Goal: Task Accomplishment & Management: Use online tool/utility

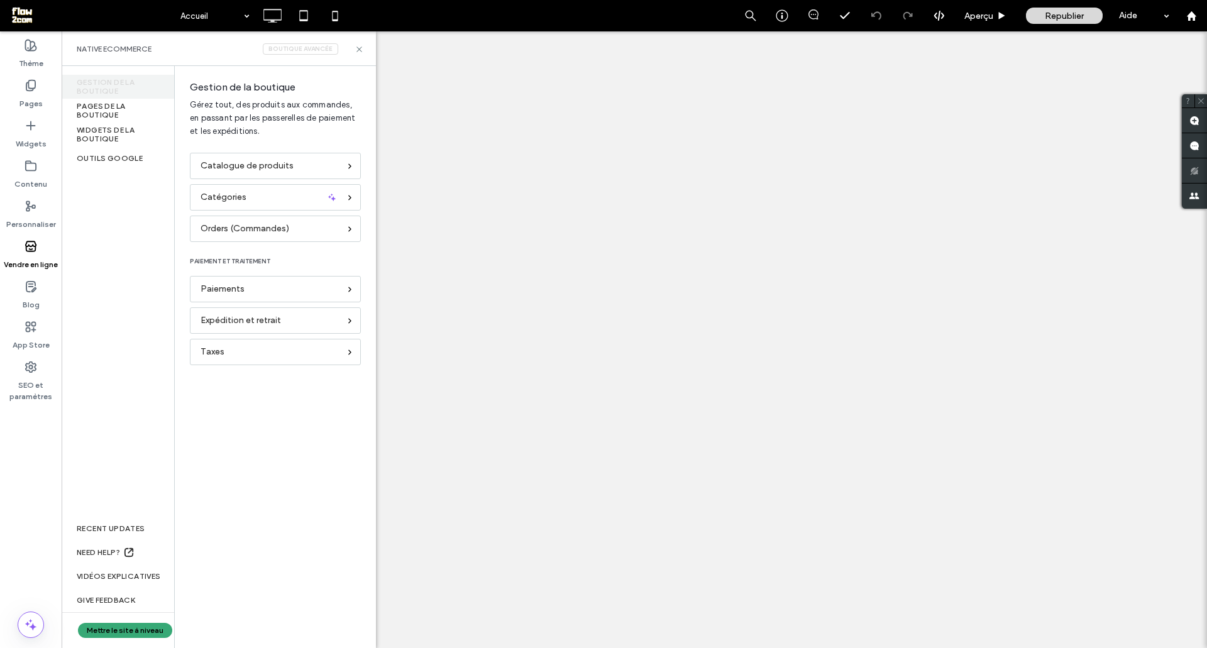
click at [363, 44] on div "Native eCommerce Boutique avancée" at bounding box center [219, 48] width 314 height 35
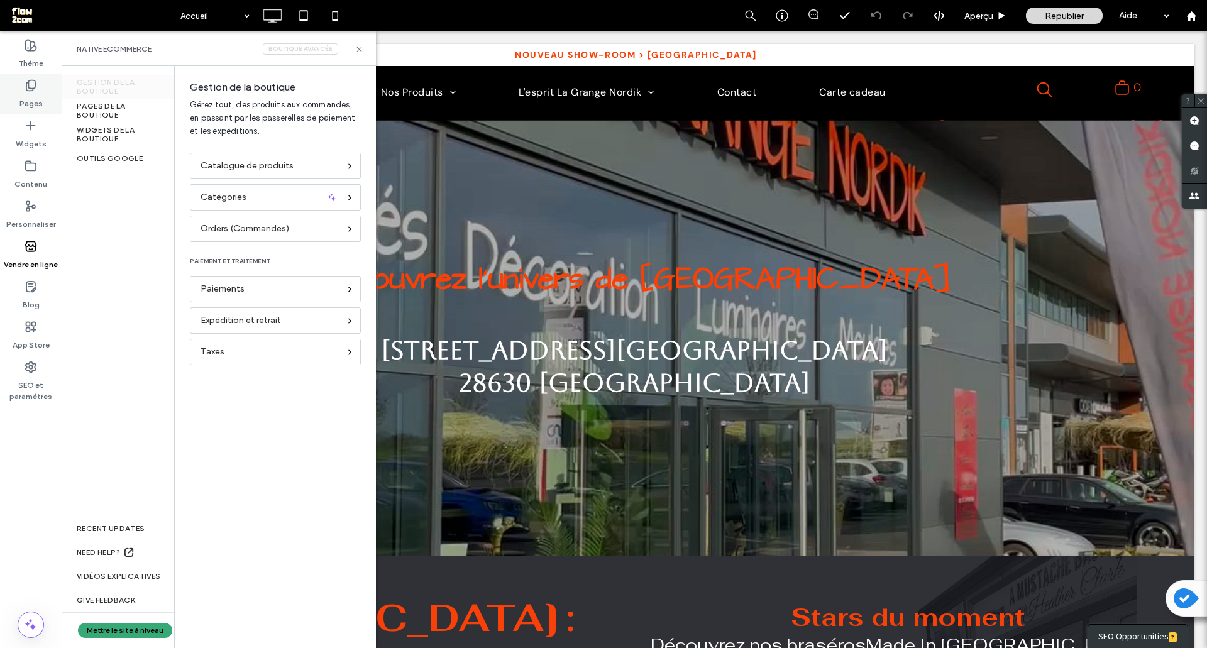
click at [34, 86] on icon at bounding box center [31, 85] width 13 height 13
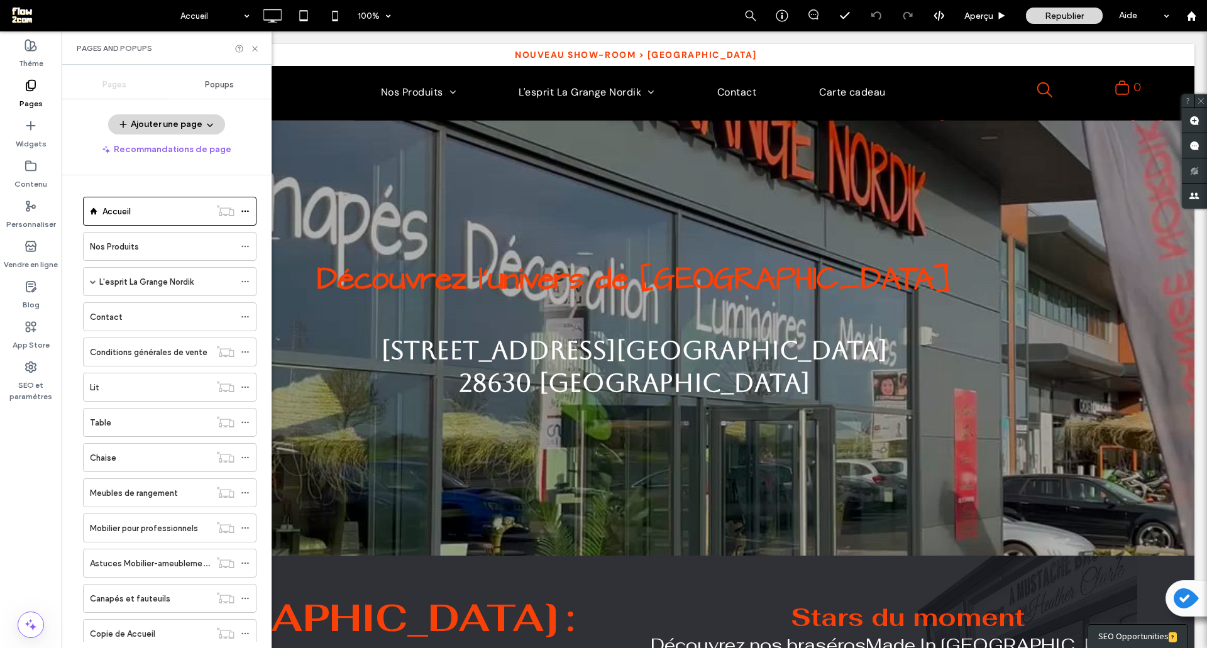
click at [29, 94] on label "Pages" at bounding box center [30, 101] width 23 height 18
click at [253, 48] on icon at bounding box center [254, 48] width 9 height 9
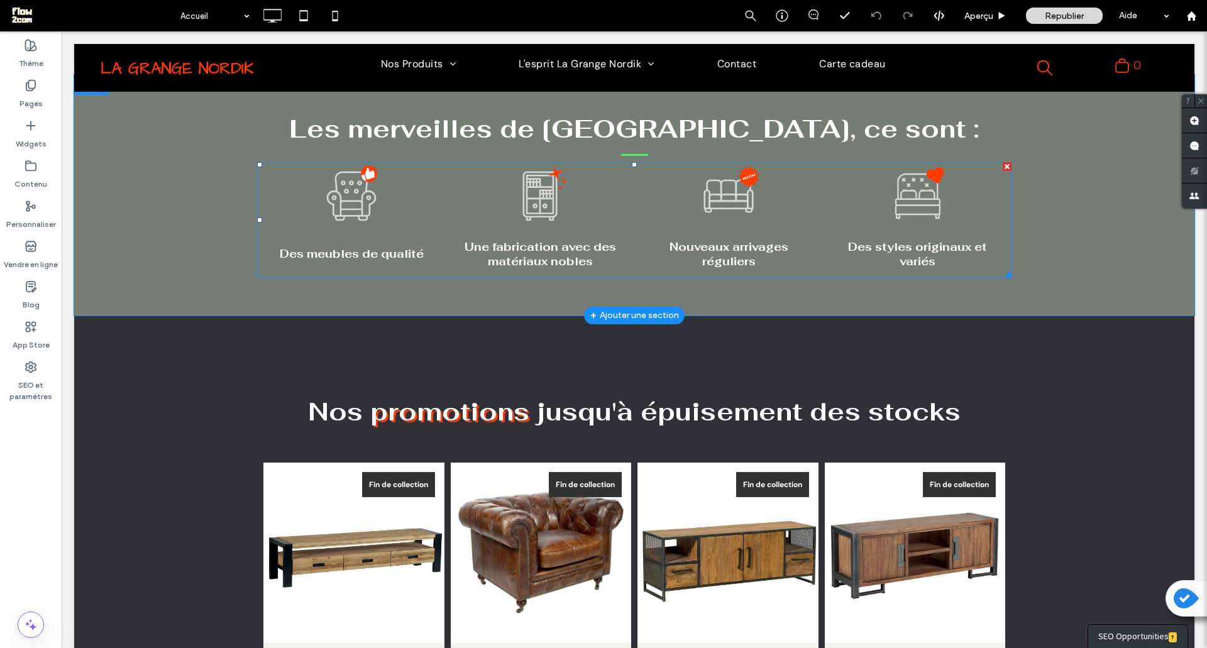
scroll to position [1761, 0]
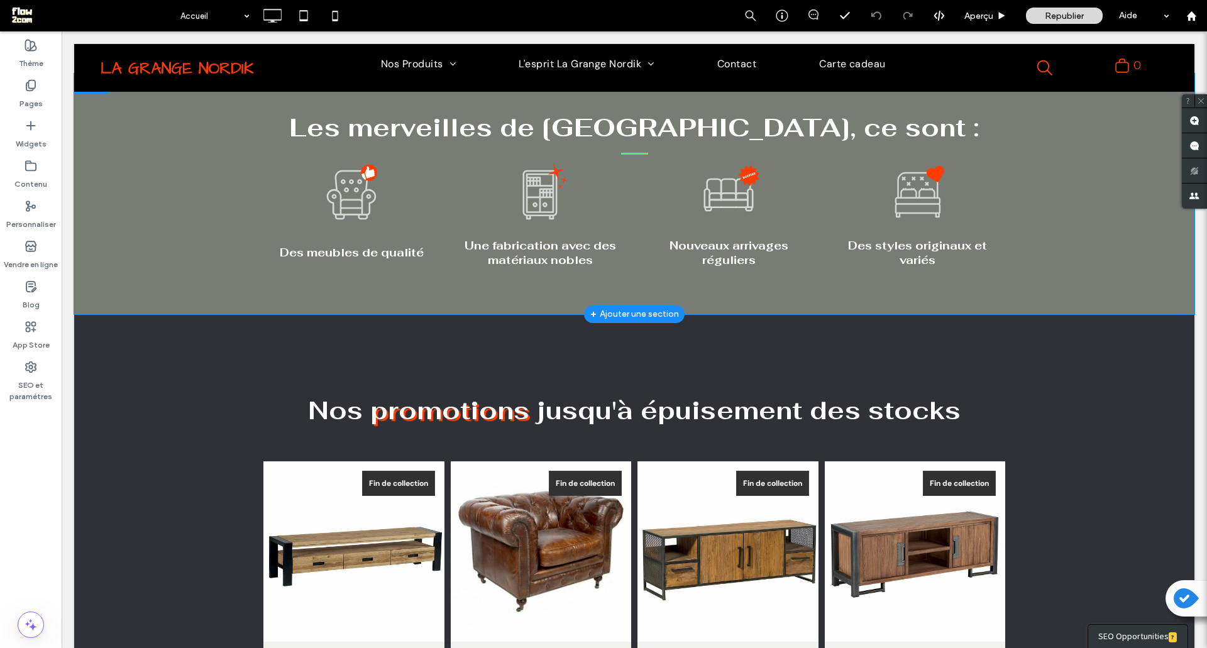
click at [130, 184] on div "Les merveilles de [GEOGRAPHIC_DATA], ce sont : Des meubles de qualité Button Un…" at bounding box center [634, 194] width 1121 height 241
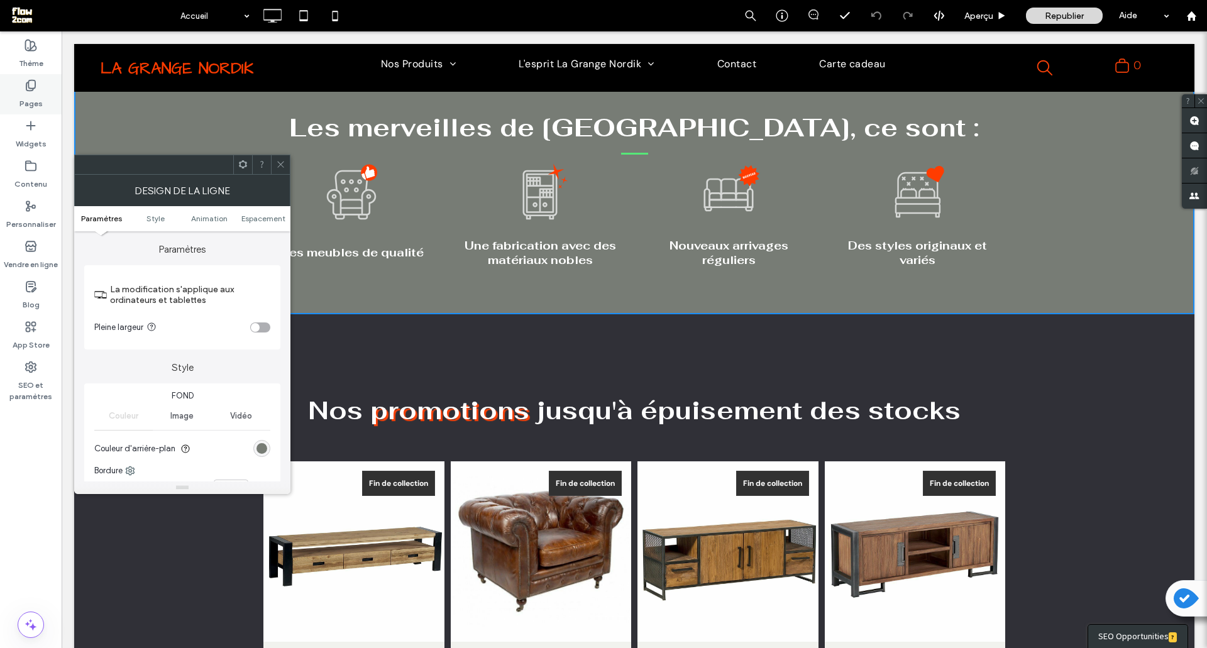
click at [38, 89] on div "Pages" at bounding box center [31, 94] width 62 height 40
click at [42, 85] on div "Pages" at bounding box center [31, 94] width 62 height 40
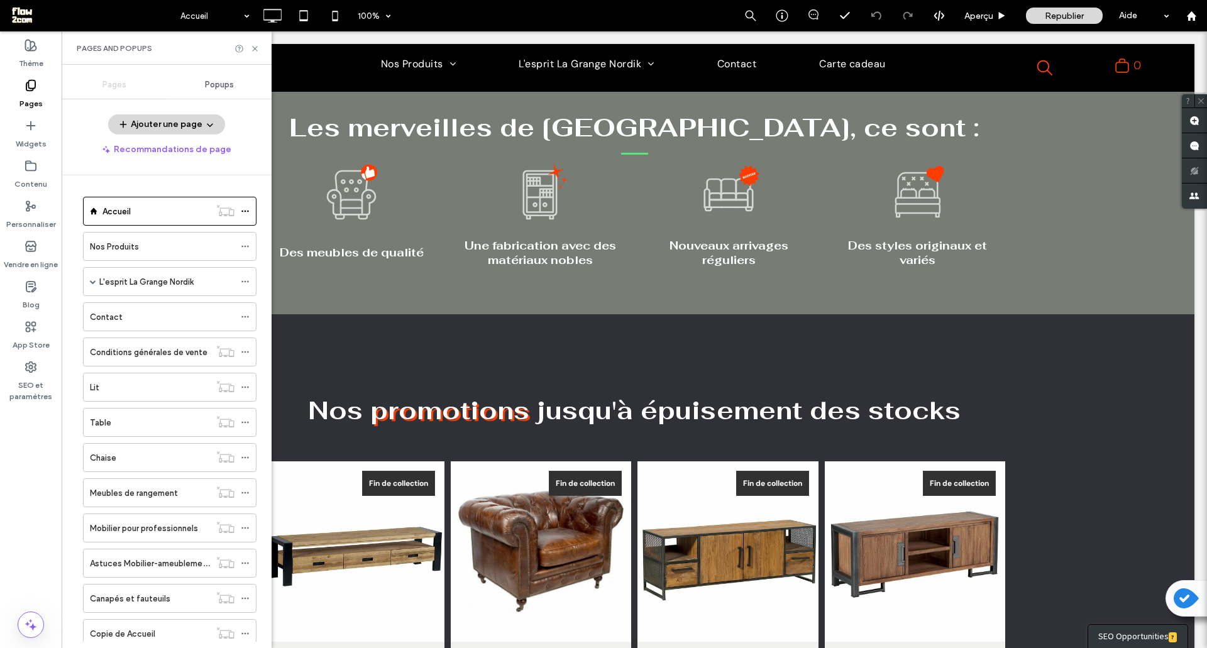
click at [108, 91] on div "Pages" at bounding box center [114, 85] width 105 height 28
click at [112, 87] on span "Pages" at bounding box center [115, 85] width 24 height 10
click at [232, 84] on span "Popups" at bounding box center [219, 85] width 29 height 10
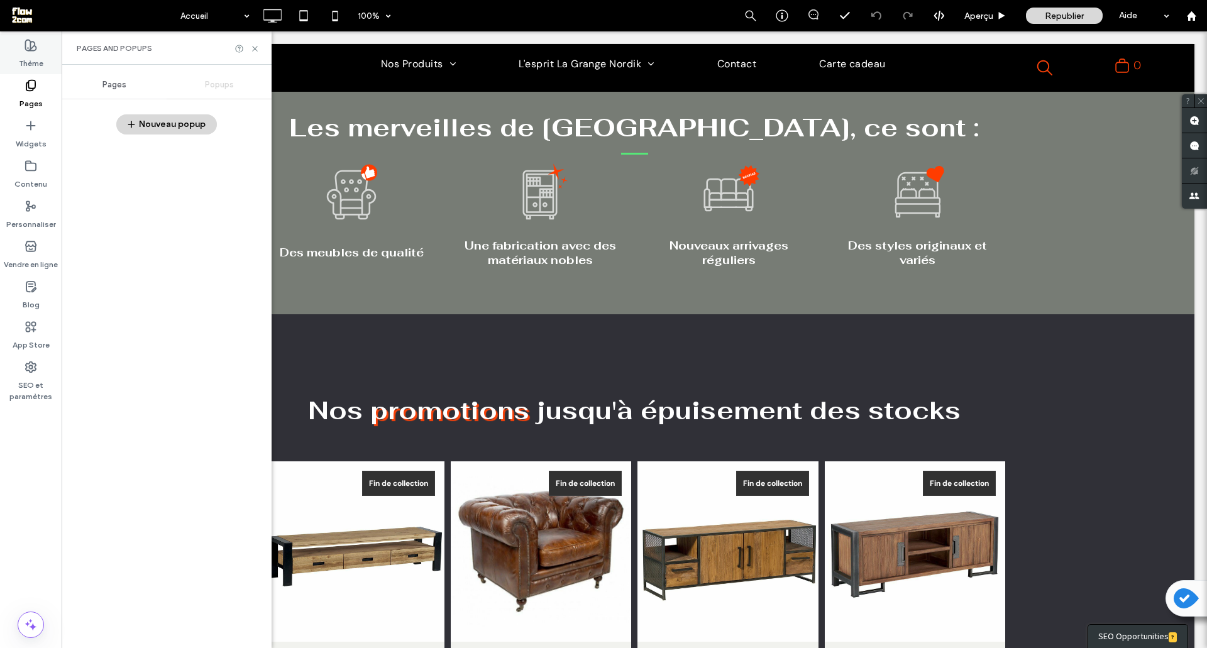
drag, startPoint x: 51, startPoint y: 54, endPoint x: 39, endPoint y: 73, distance: 22.3
click at [50, 54] on div "Thème" at bounding box center [31, 54] width 62 height 40
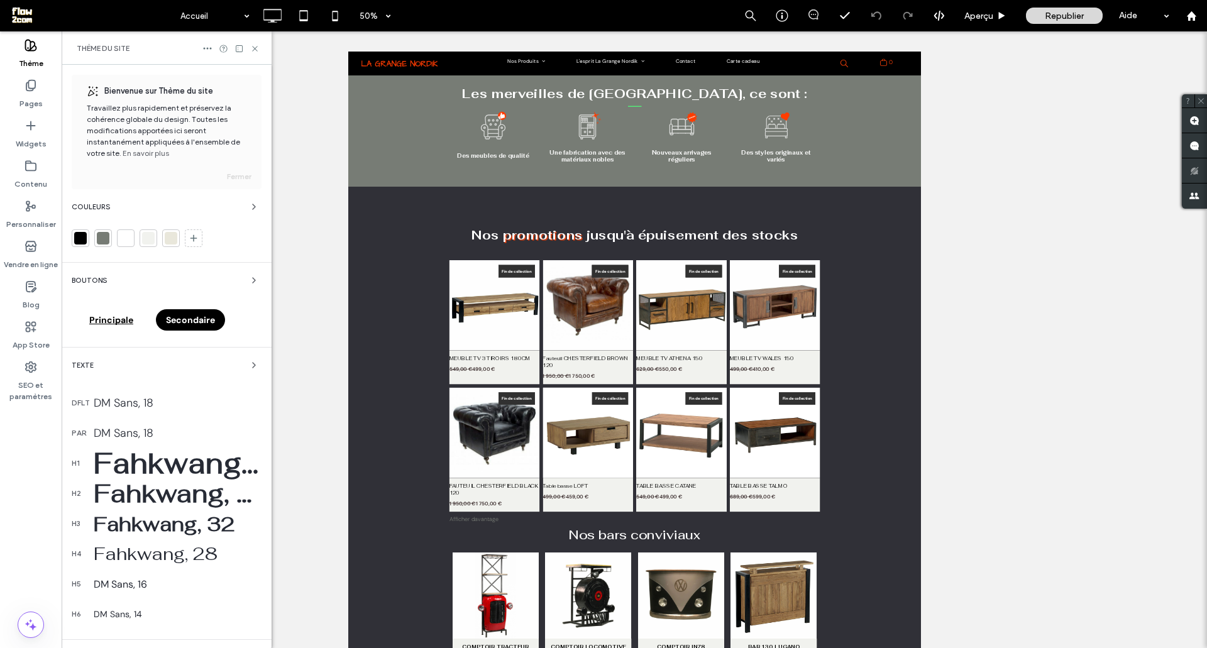
click at [103, 240] on div at bounding box center [103, 238] width 13 height 13
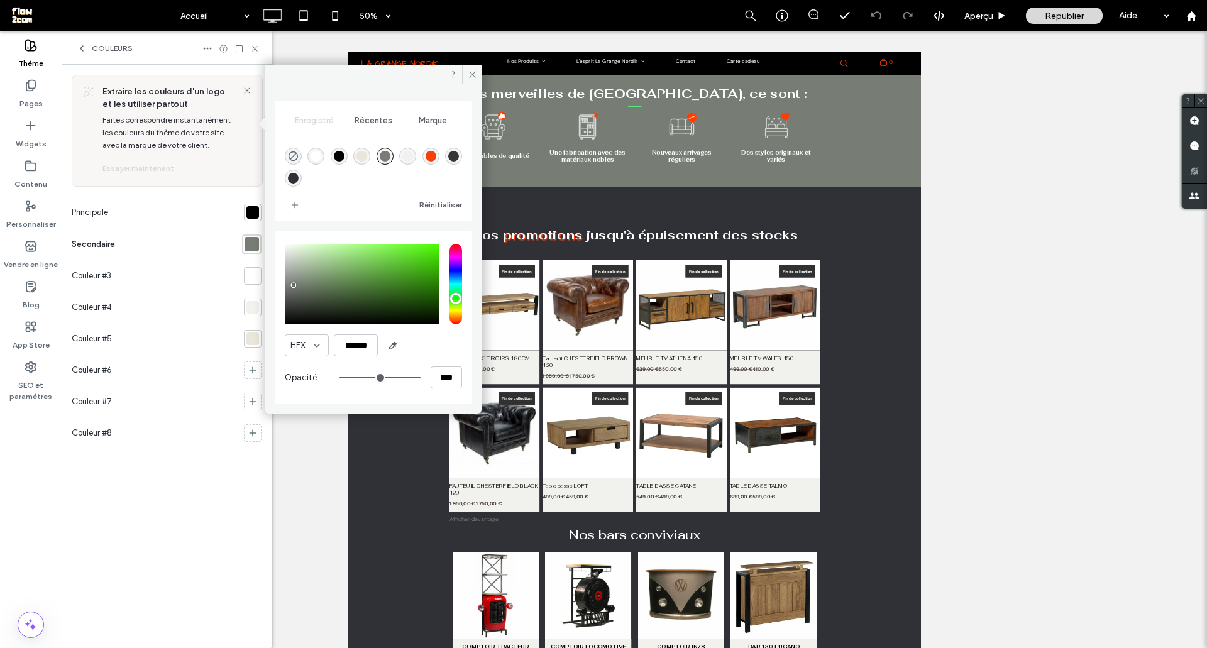
click at [380, 154] on div "rgba(119,124,117,1)" at bounding box center [385, 156] width 11 height 11
click at [358, 344] on input "*******" at bounding box center [356, 346] width 44 height 22
click at [471, 72] on icon at bounding box center [472, 74] width 9 height 9
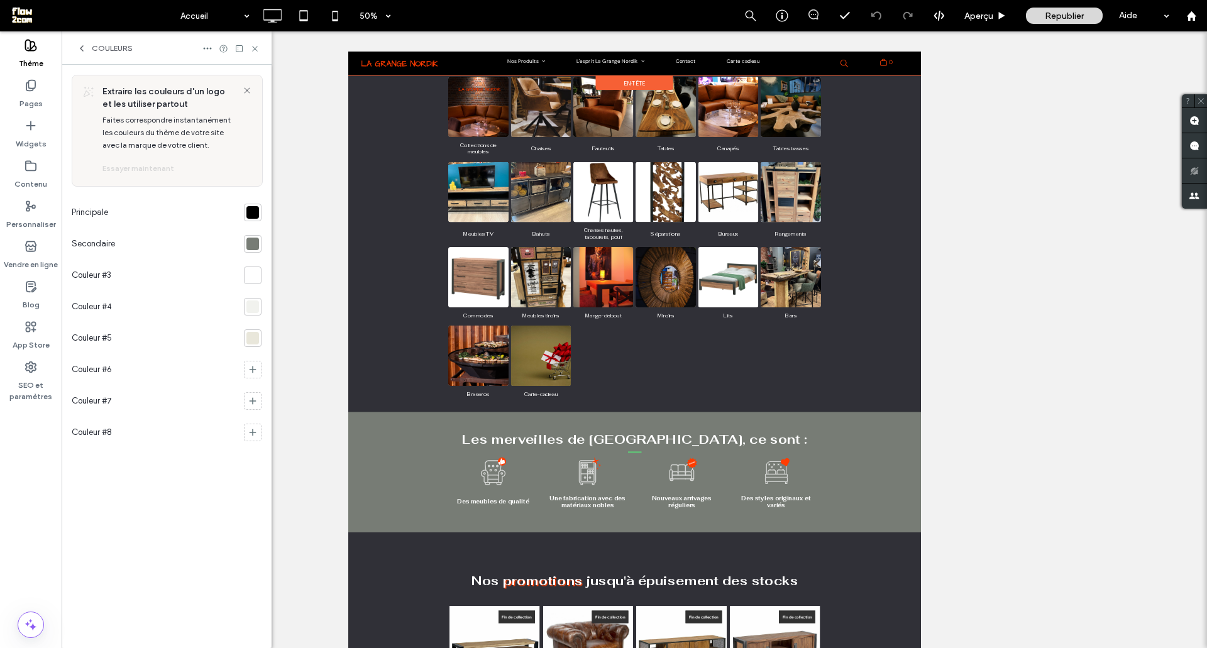
click at [492, 67] on div at bounding box center [921, 76] width 1146 height 48
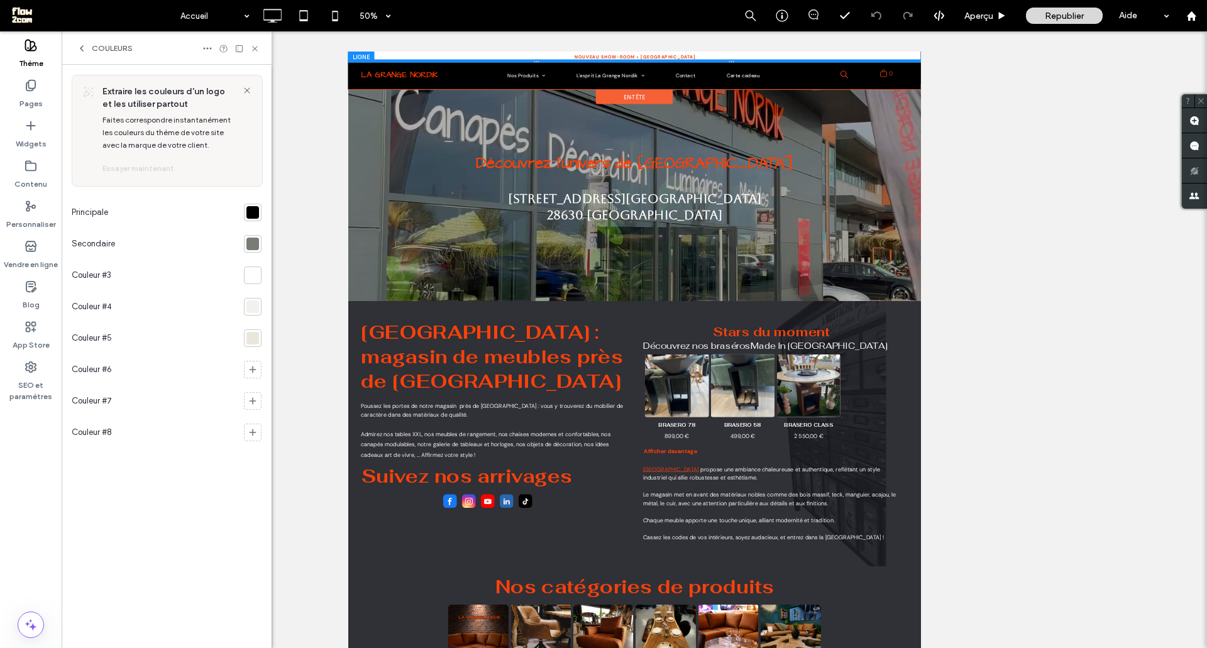
scroll to position [0, 0]
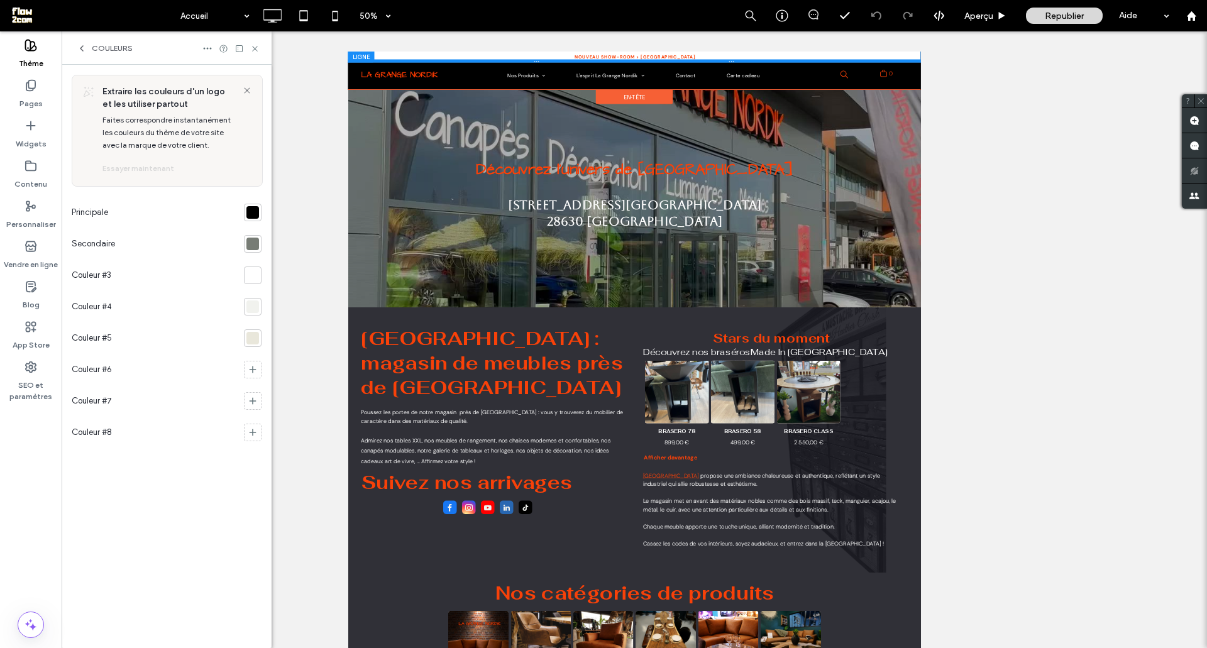
click at [490, 73] on div at bounding box center [921, 70] width 1146 height 6
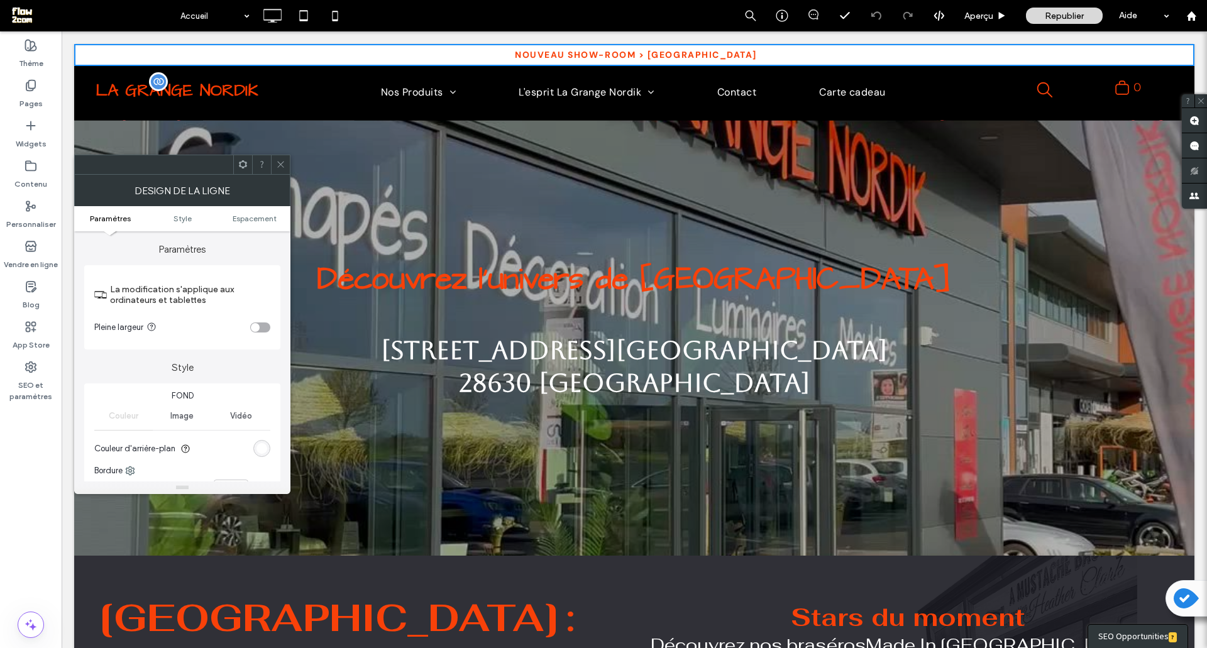
click at [186, 92] on img at bounding box center [177, 90] width 165 height 18
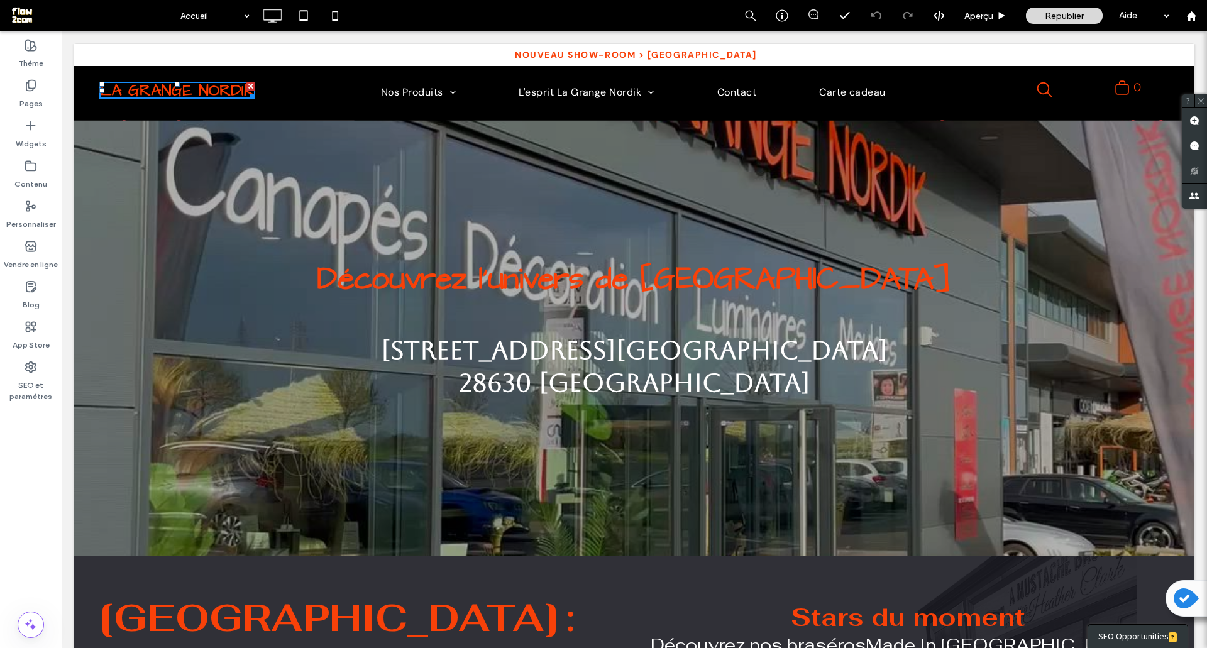
click at [279, 160] on div at bounding box center [634, 338] width 1121 height 436
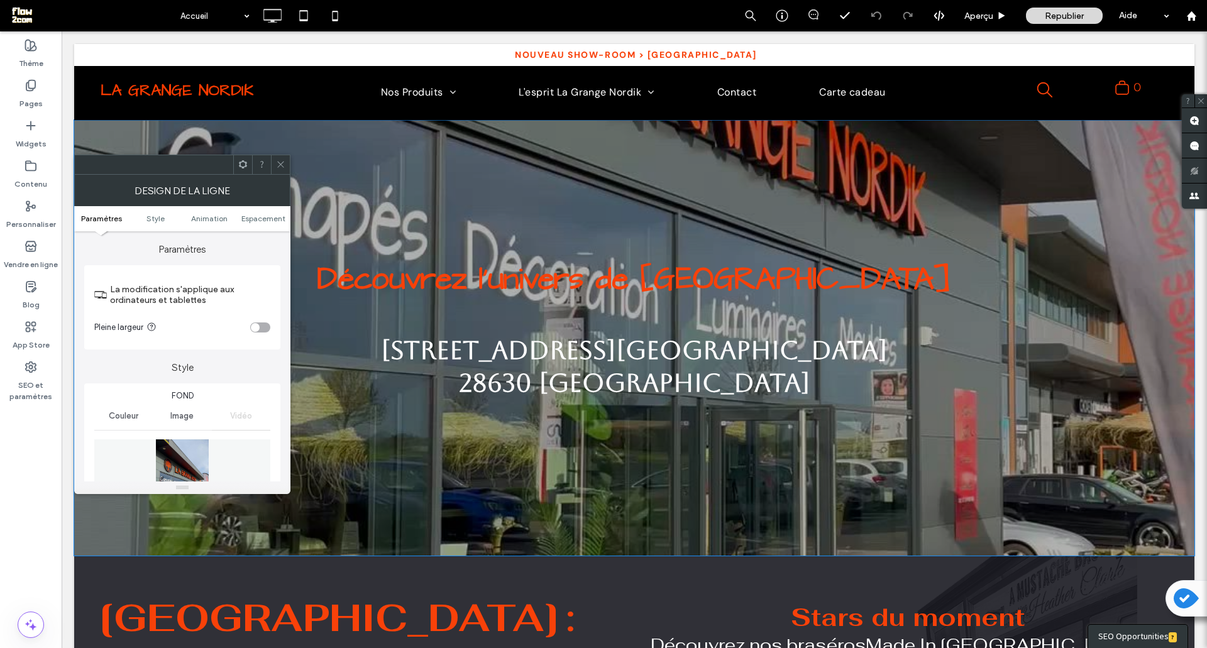
click at [472, 279] on span "Découvrez l’univers de [GEOGRAPHIC_DATA]" at bounding box center [634, 280] width 635 height 41
click at [468, 287] on span "Découvrez l’univers de [GEOGRAPHIC_DATA]" at bounding box center [634, 280] width 635 height 41
click at [278, 160] on icon at bounding box center [280, 164] width 9 height 9
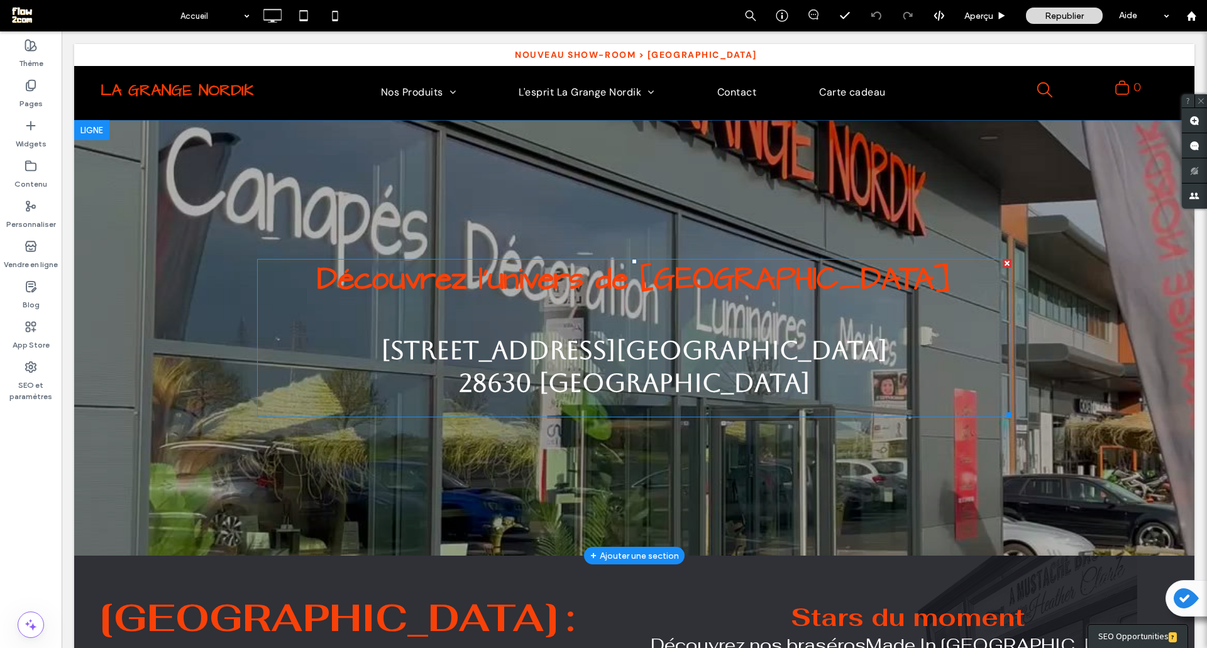
click at [483, 281] on span "Découvrez l’univers de [GEOGRAPHIC_DATA]" at bounding box center [634, 280] width 635 height 41
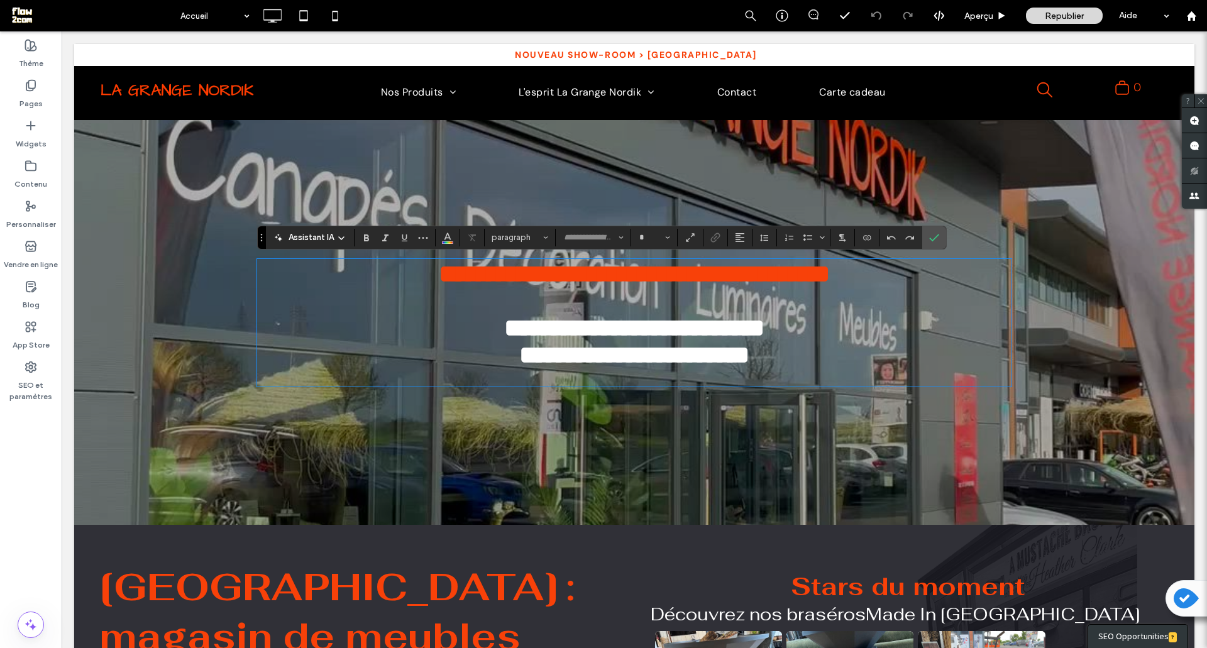
type input "**********"
type input "**"
drag, startPoint x: 939, startPoint y: 239, endPoint x: 865, endPoint y: 208, distance: 80.0
click at [939, 239] on icon "Confirmer" at bounding box center [934, 238] width 10 height 10
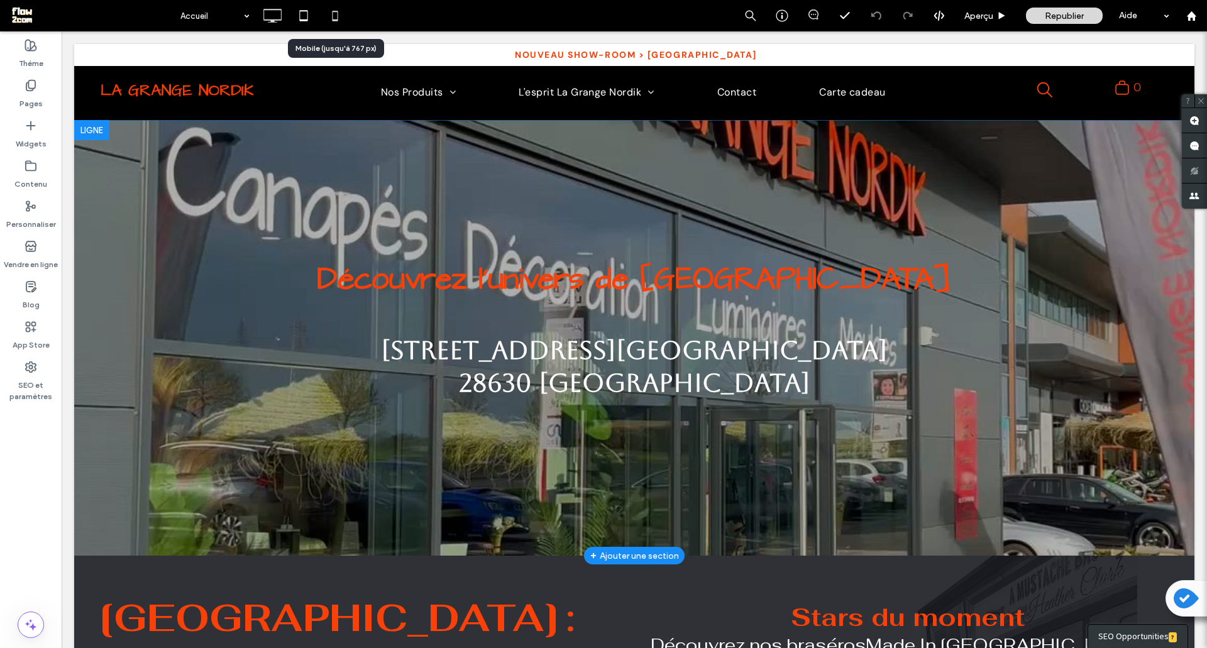
drag, startPoint x: 274, startPoint y: 0, endPoint x: 335, endPoint y: 23, distance: 65.7
click at [335, 23] on icon at bounding box center [335, 15] width 25 height 25
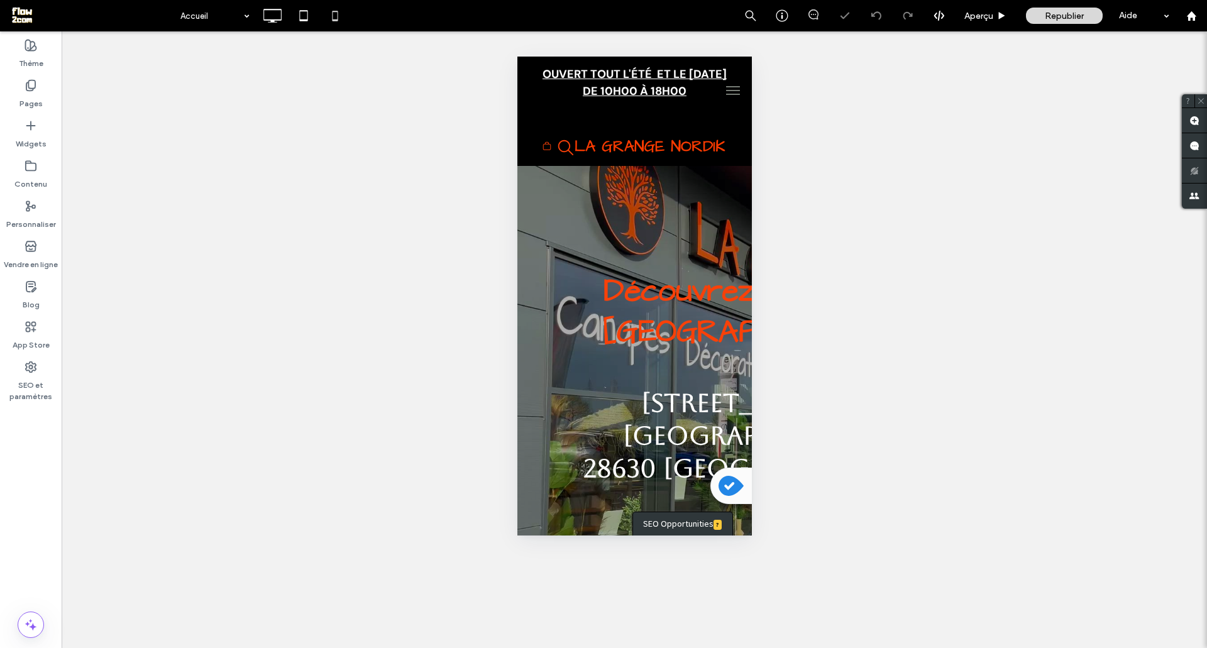
type input "*******"
type input "**"
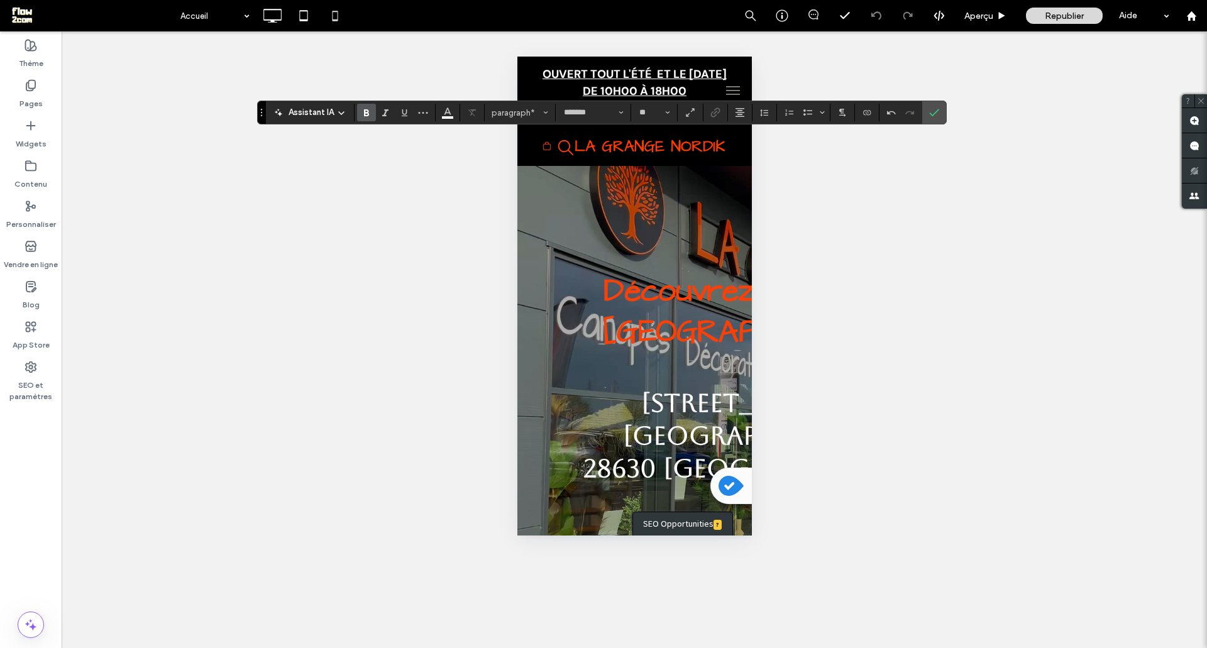
click at [401, 74] on div "Afficher ? Oui" at bounding box center [635, 339] width 1146 height 617
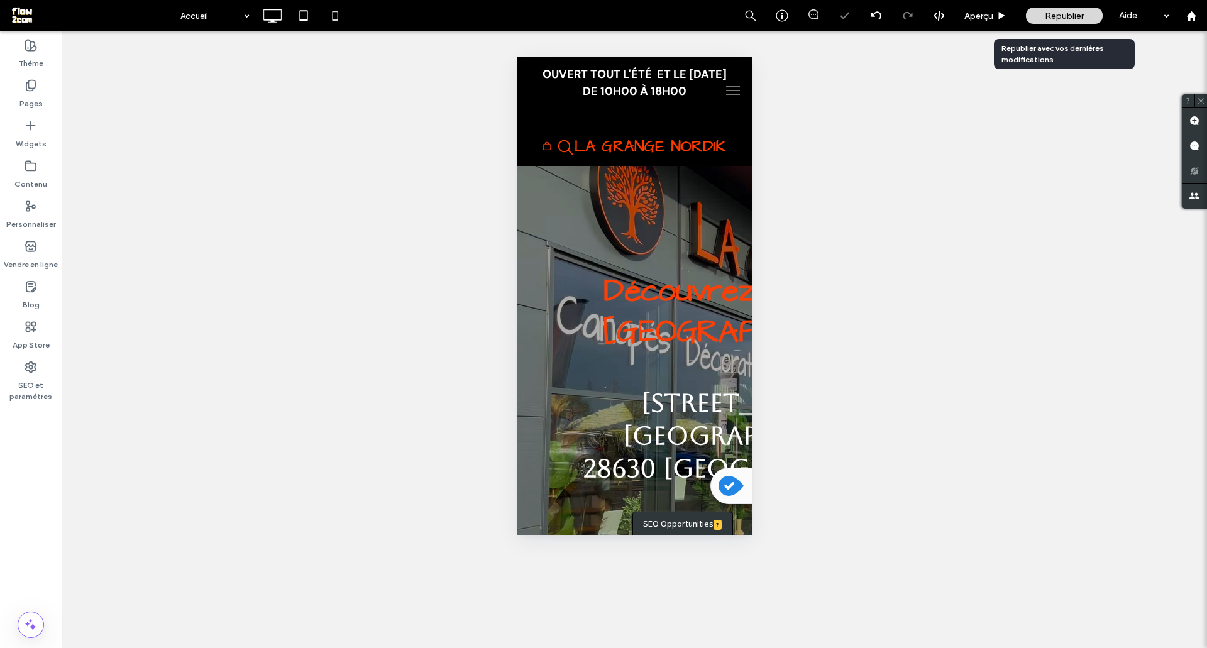
click at [1038, 14] on div "Republier" at bounding box center [1064, 16] width 77 height 16
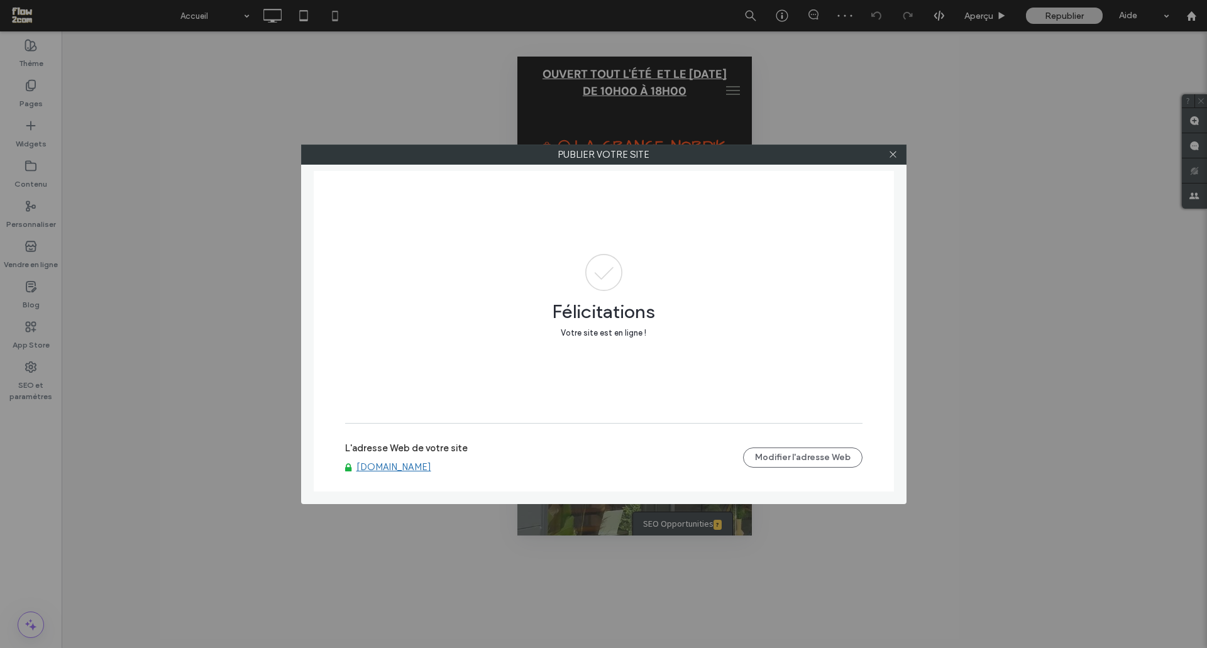
drag, startPoint x: 890, startPoint y: 153, endPoint x: 691, endPoint y: 142, distance: 199.6
click at [890, 153] on icon at bounding box center [893, 154] width 9 height 9
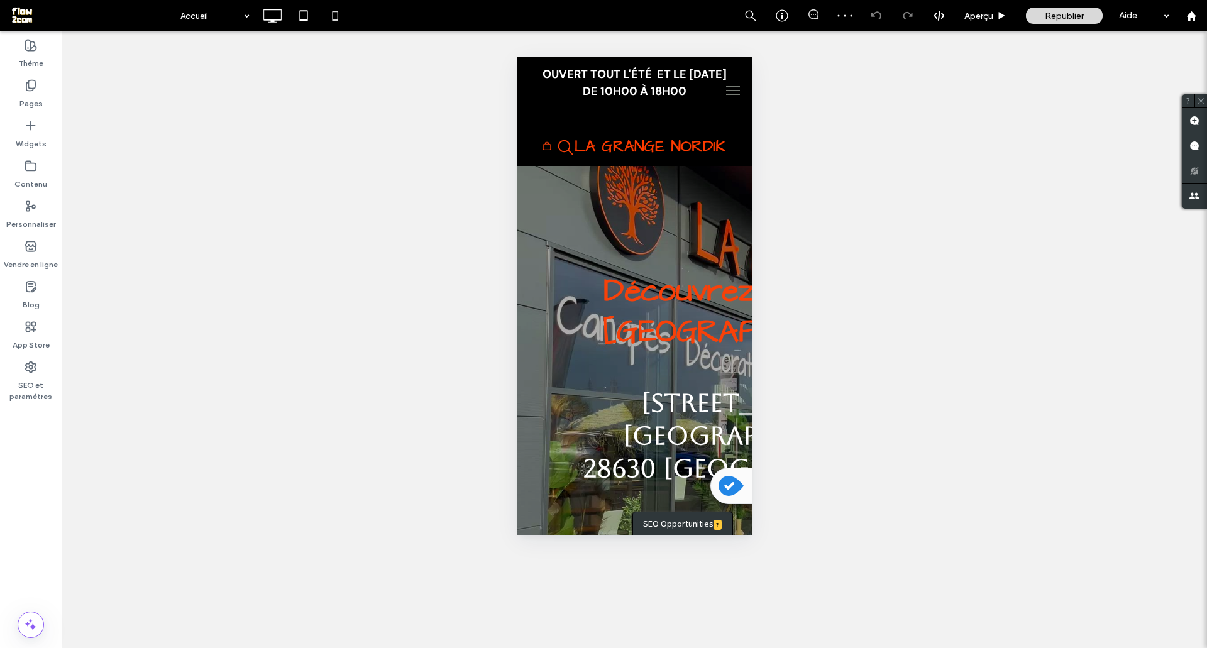
drag, startPoint x: 20, startPoint y: 91, endPoint x: 471, endPoint y: 113, distance: 451.4
click at [21, 92] on div "Pages" at bounding box center [31, 94] width 62 height 40
type input "*******"
type input "**"
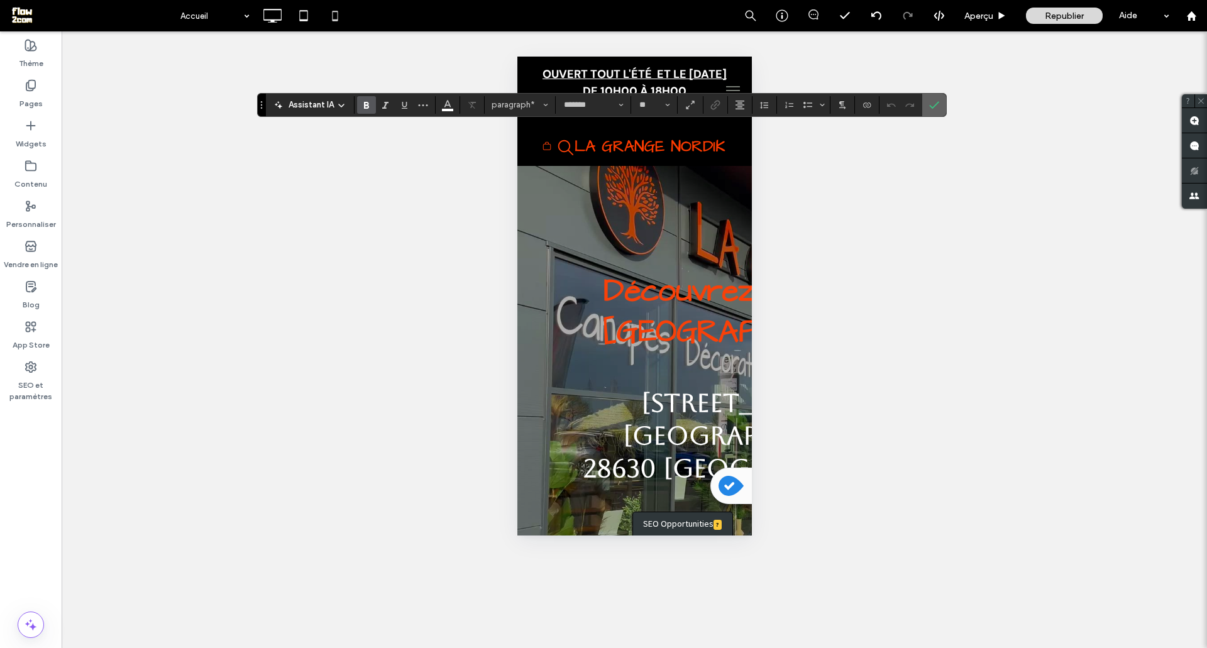
click at [929, 106] on icon "Confirmer" at bounding box center [934, 105] width 10 height 10
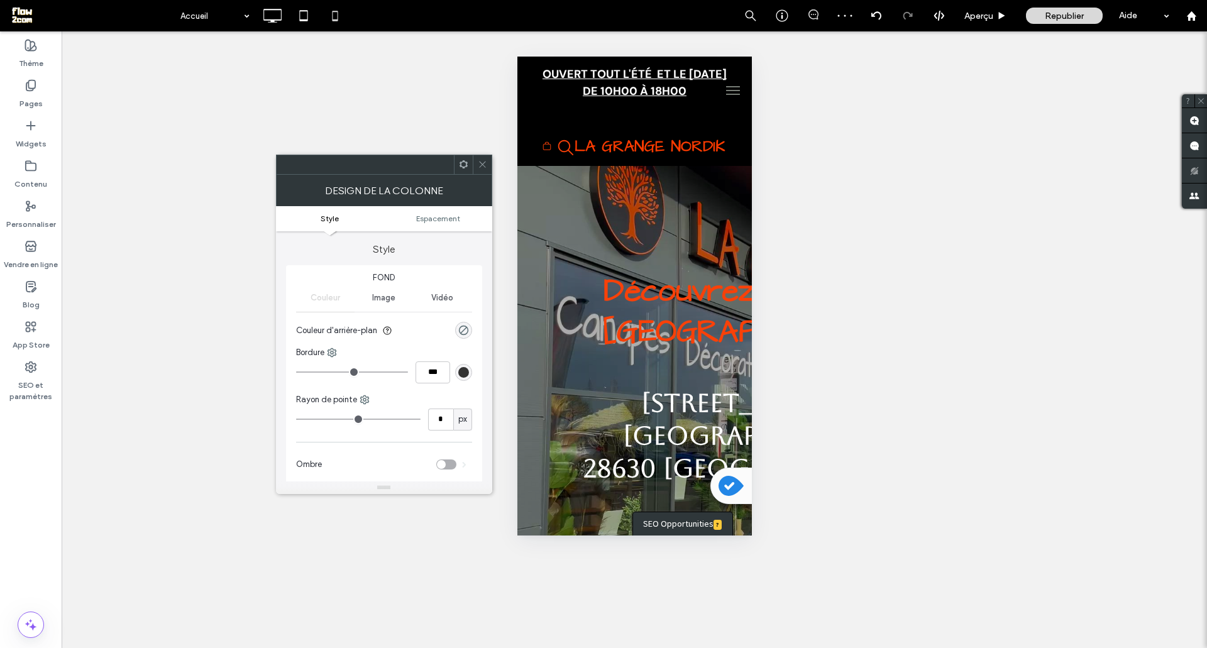
click at [480, 164] on icon at bounding box center [482, 164] width 9 height 9
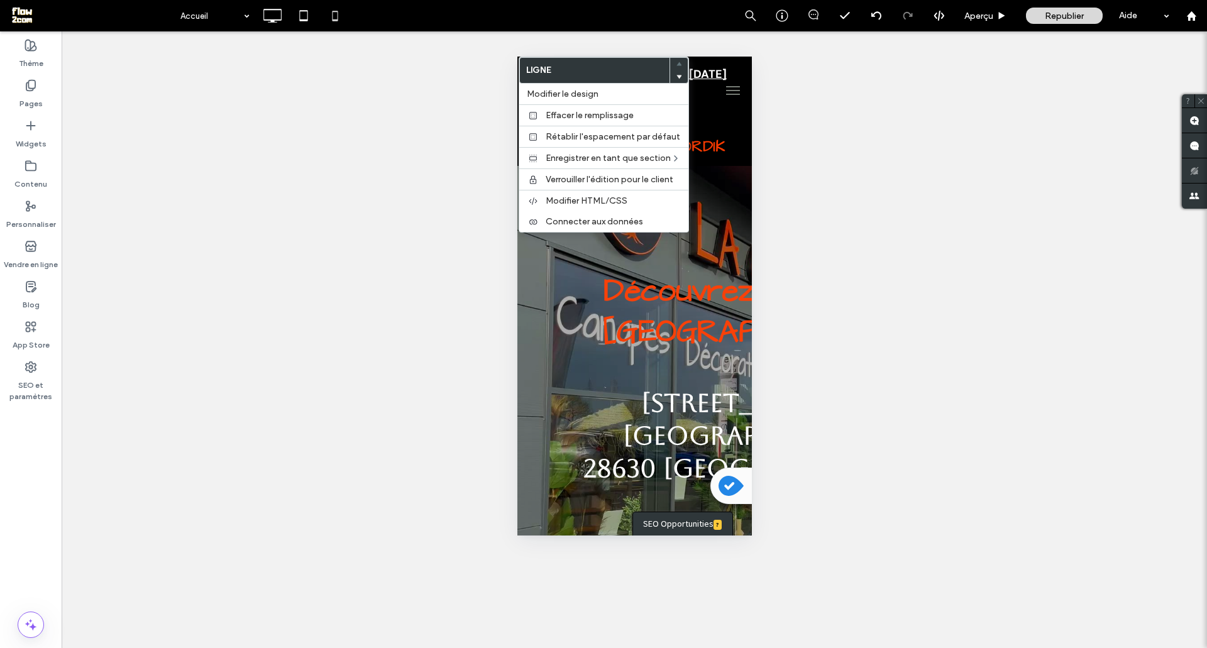
click at [607, 58] on label "Ligne" at bounding box center [595, 70] width 150 height 25
click at [674, 76] on div at bounding box center [679, 76] width 18 height 13
click at [675, 76] on div at bounding box center [679, 76] width 18 height 13
click at [678, 78] on use at bounding box center [680, 77] width 6 height 4
click at [677, 74] on icon at bounding box center [679, 76] width 5 height 5
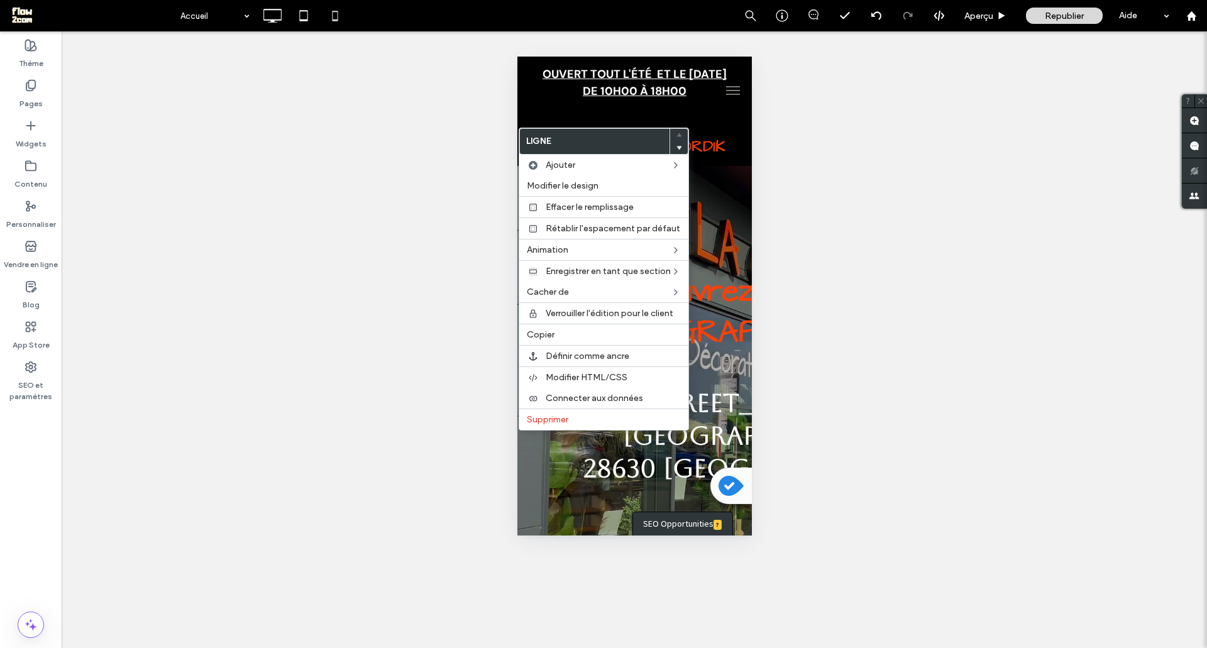
drag, startPoint x: 565, startPoint y: 423, endPoint x: 396, endPoint y: 201, distance: 279.0
click at [565, 421] on span "Supprimer" at bounding box center [548, 419] width 42 height 11
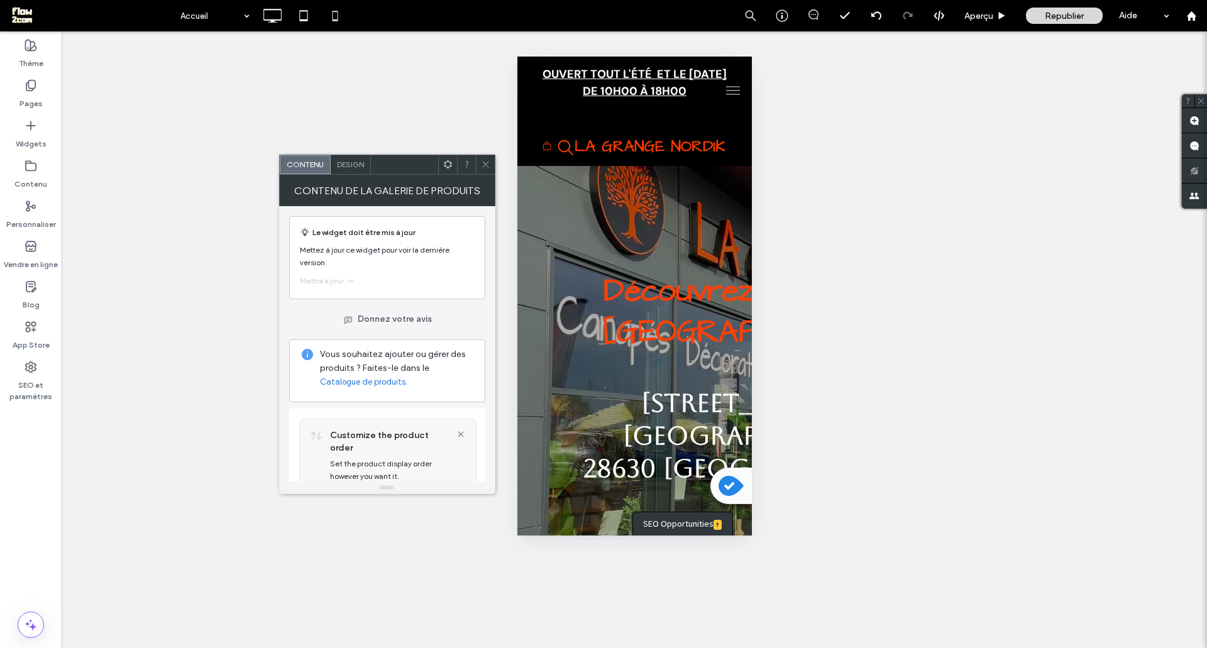
click at [348, 163] on span "Design" at bounding box center [350, 164] width 27 height 9
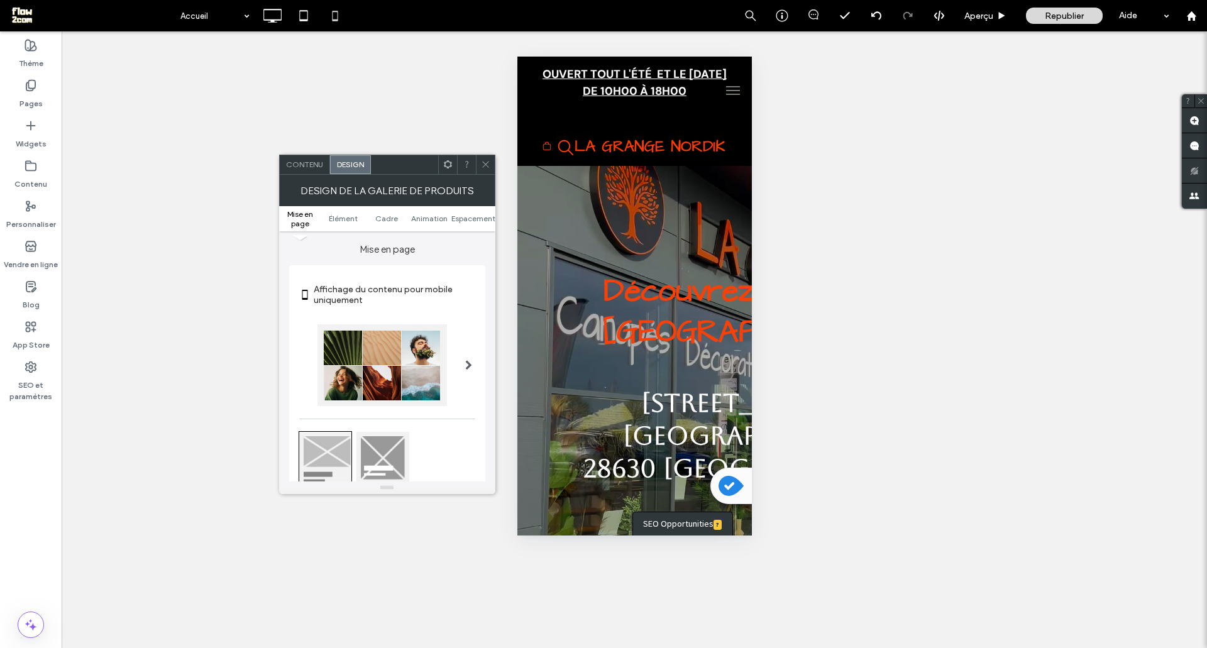
scroll to position [252, 0]
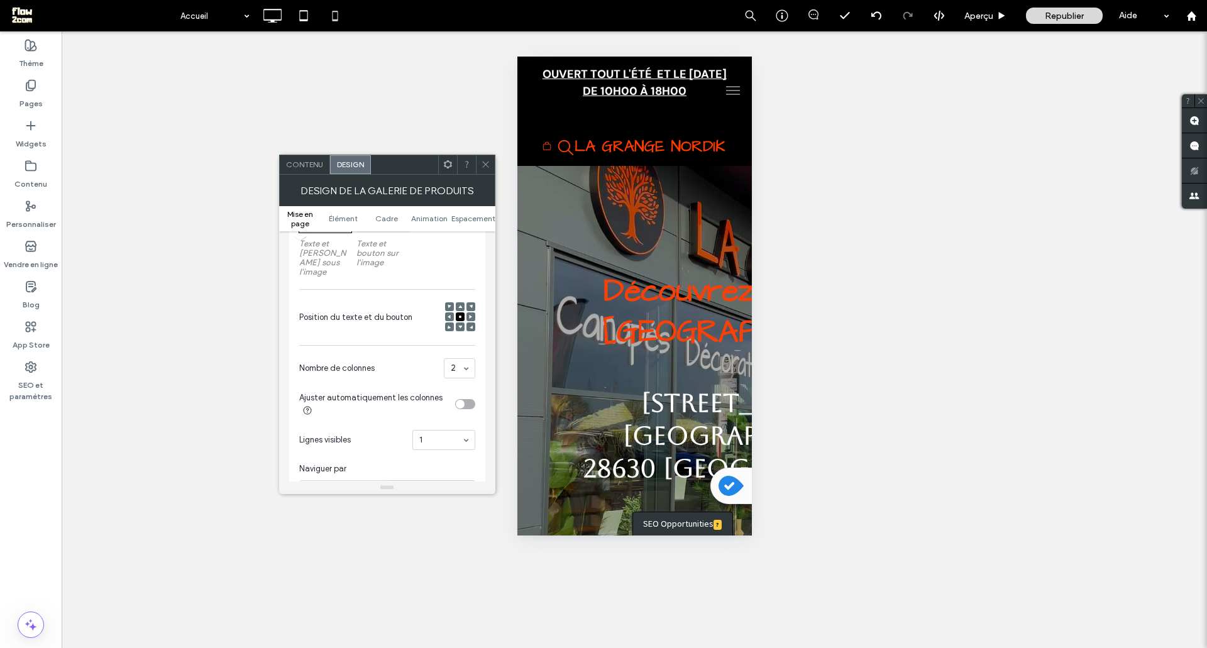
click at [313, 158] on div "Contenu" at bounding box center [305, 164] width 50 height 19
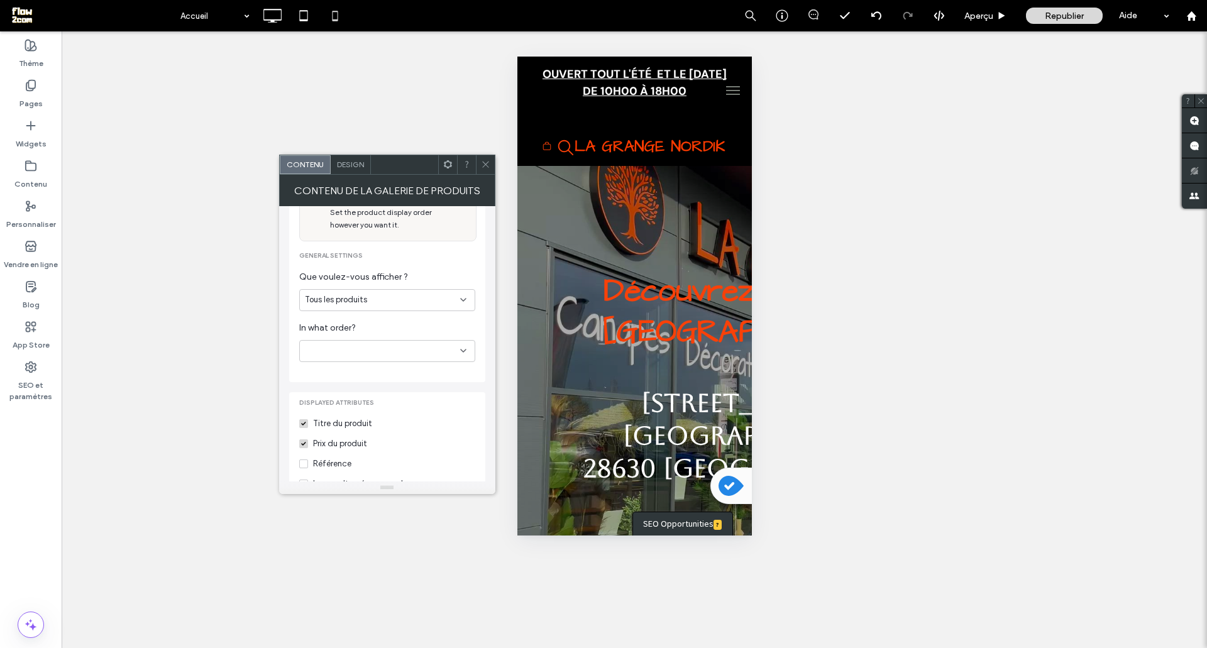
click at [368, 294] on div "Tous les produits" at bounding box center [382, 300] width 155 height 13
click at [380, 307] on div "Canapés" at bounding box center [387, 310] width 175 height 22
click at [483, 160] on icon at bounding box center [485, 164] width 9 height 9
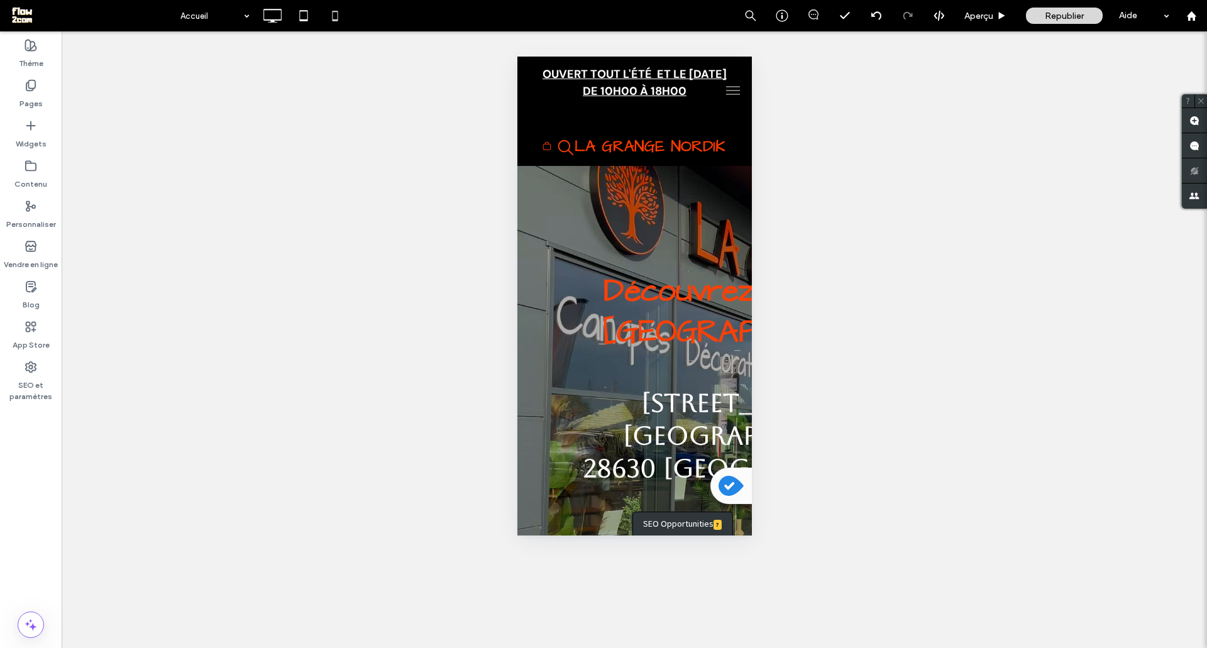
type input "********"
type input "**"
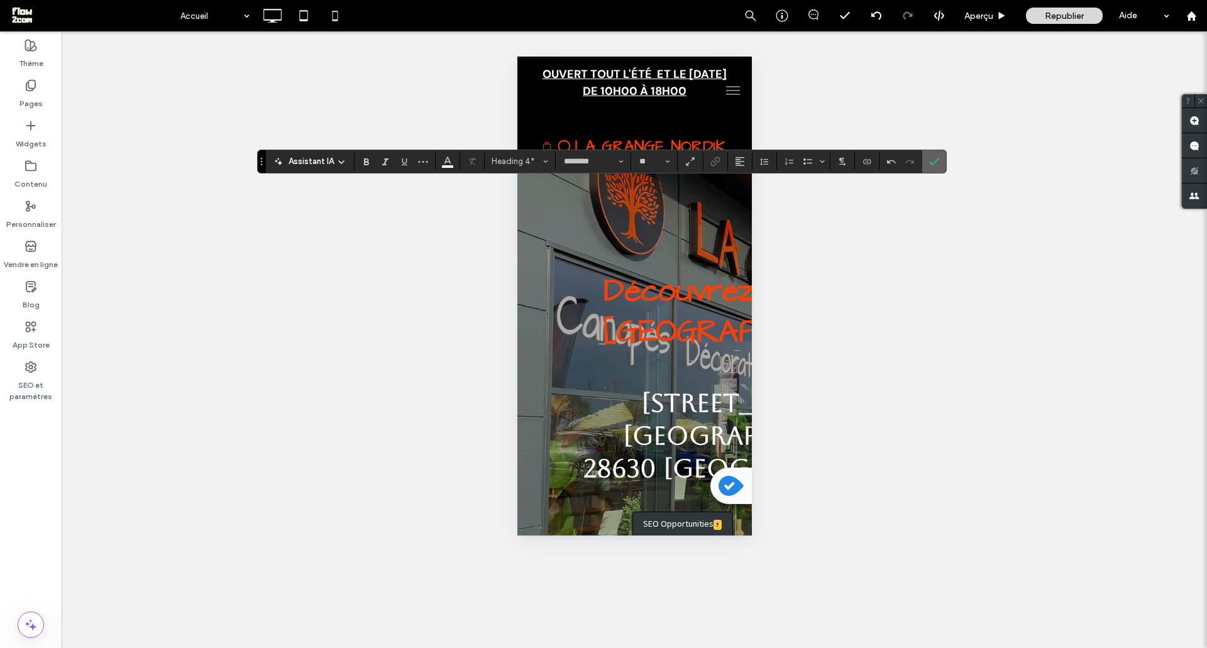
click at [931, 164] on use "Confirmer" at bounding box center [934, 162] width 10 height 8
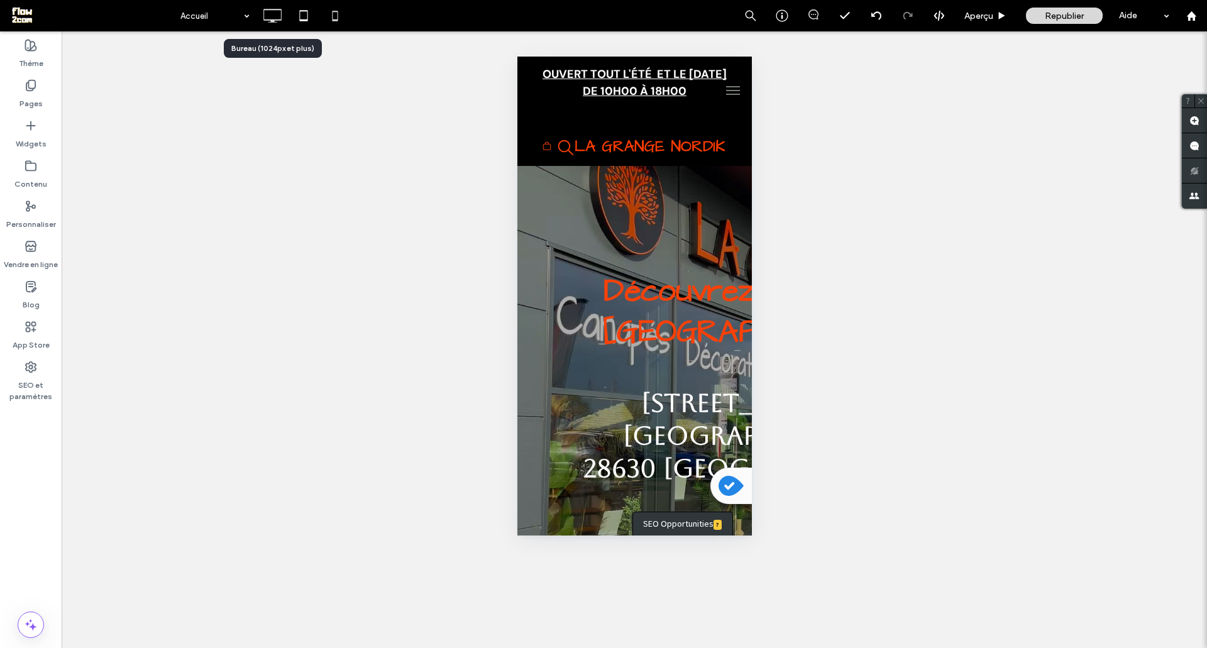
click at [284, 18] on icon at bounding box center [272, 15] width 25 height 25
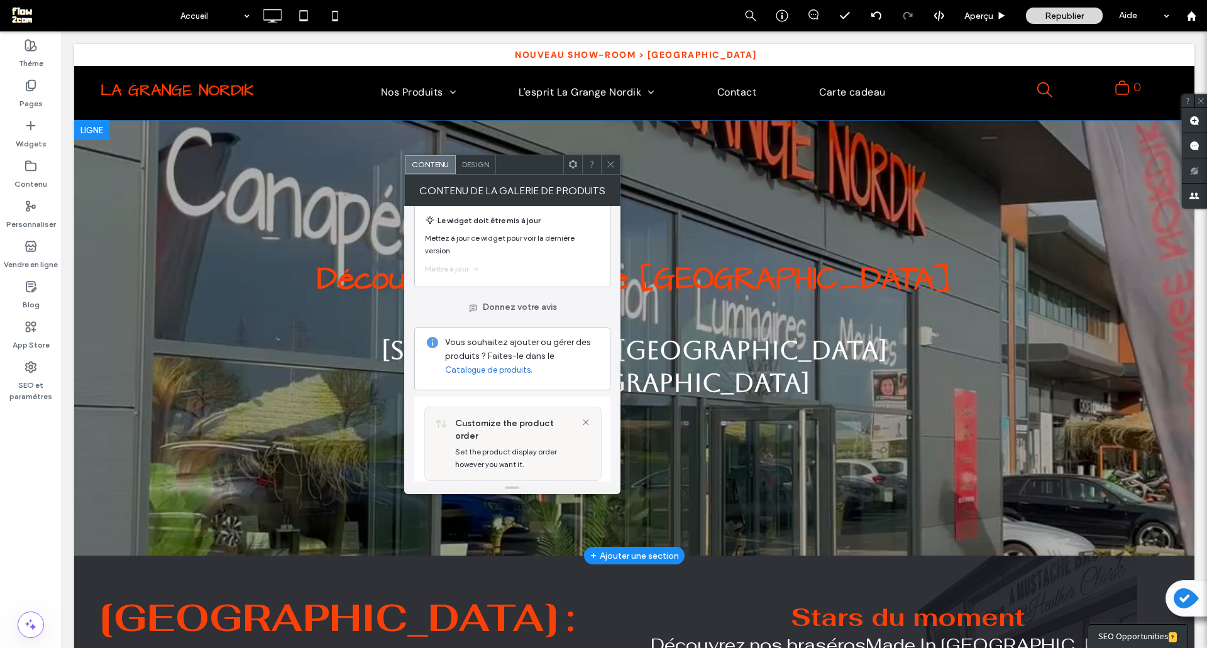
scroll to position [0, 0]
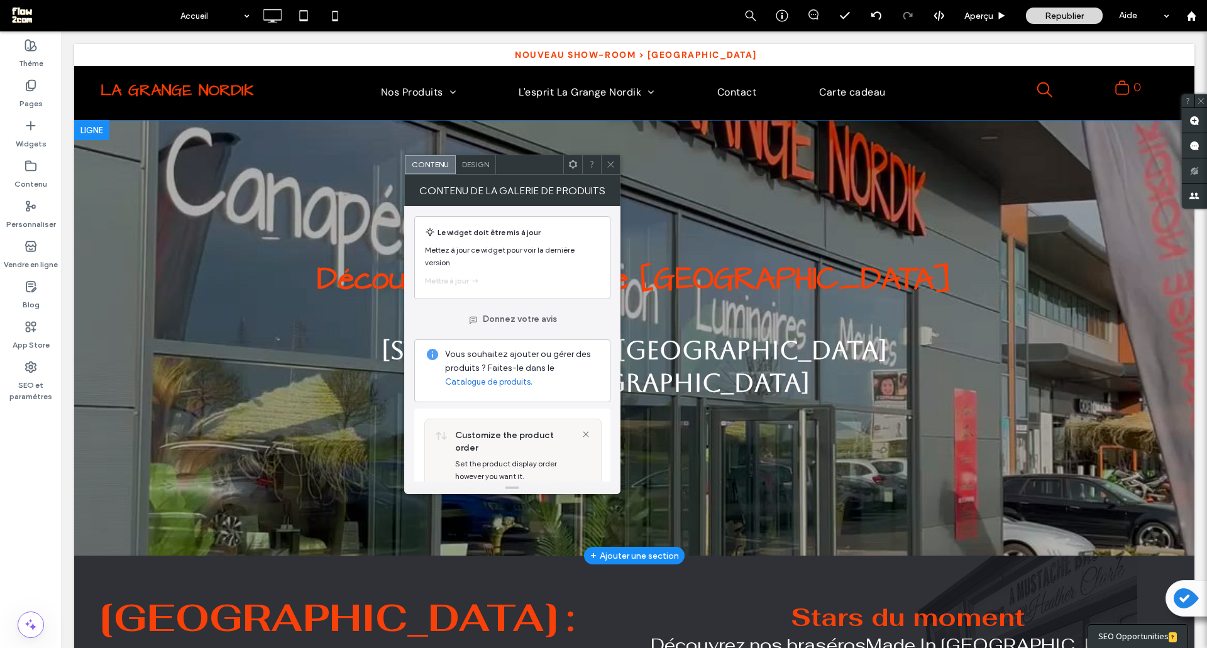
click at [472, 165] on span "Design" at bounding box center [475, 164] width 27 height 9
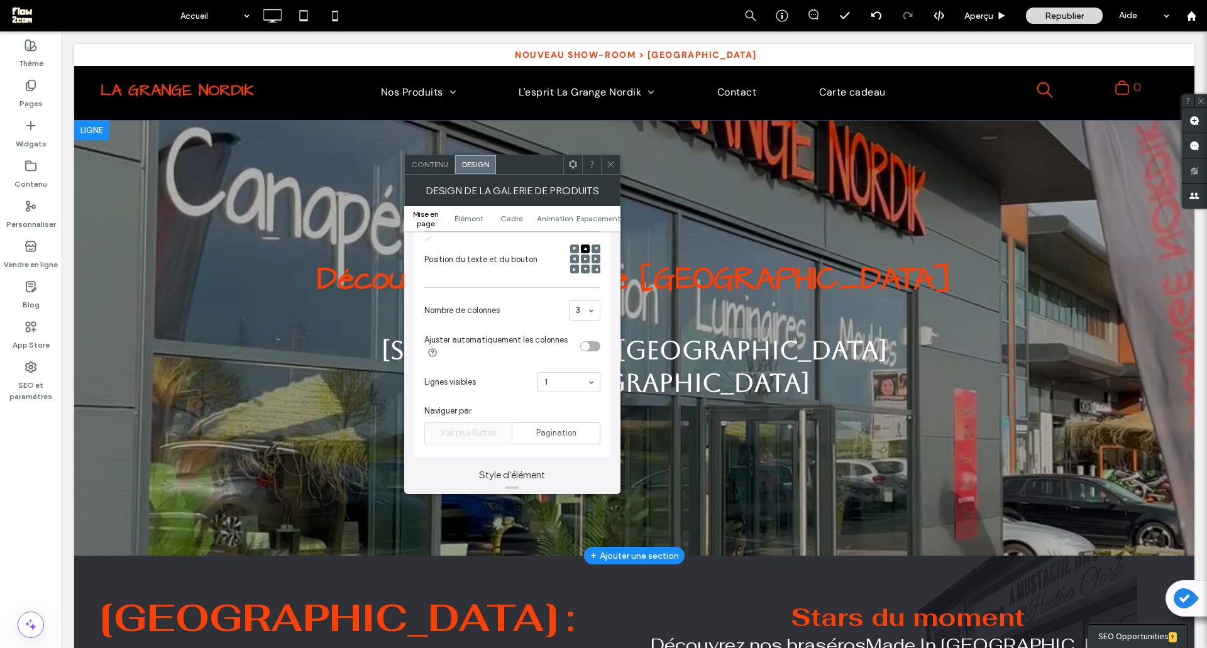
scroll to position [314, 0]
click at [592, 336] on div "toggle" at bounding box center [590, 341] width 20 height 10
click at [330, 21] on icon at bounding box center [335, 15] width 25 height 25
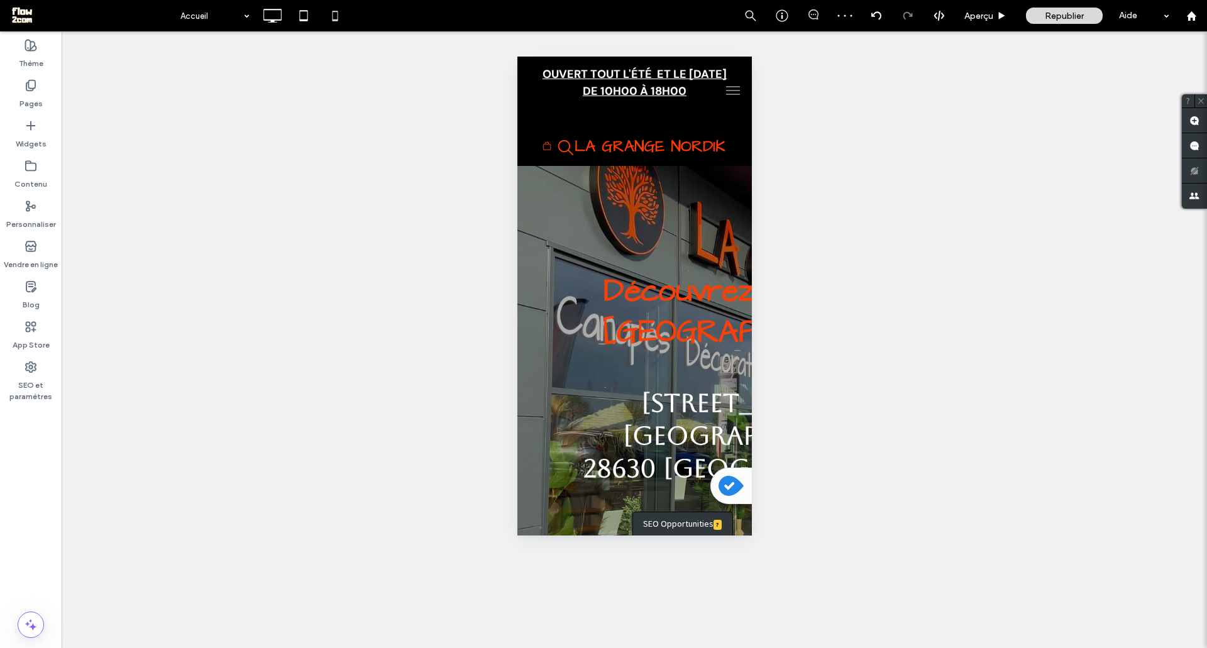
type input "********"
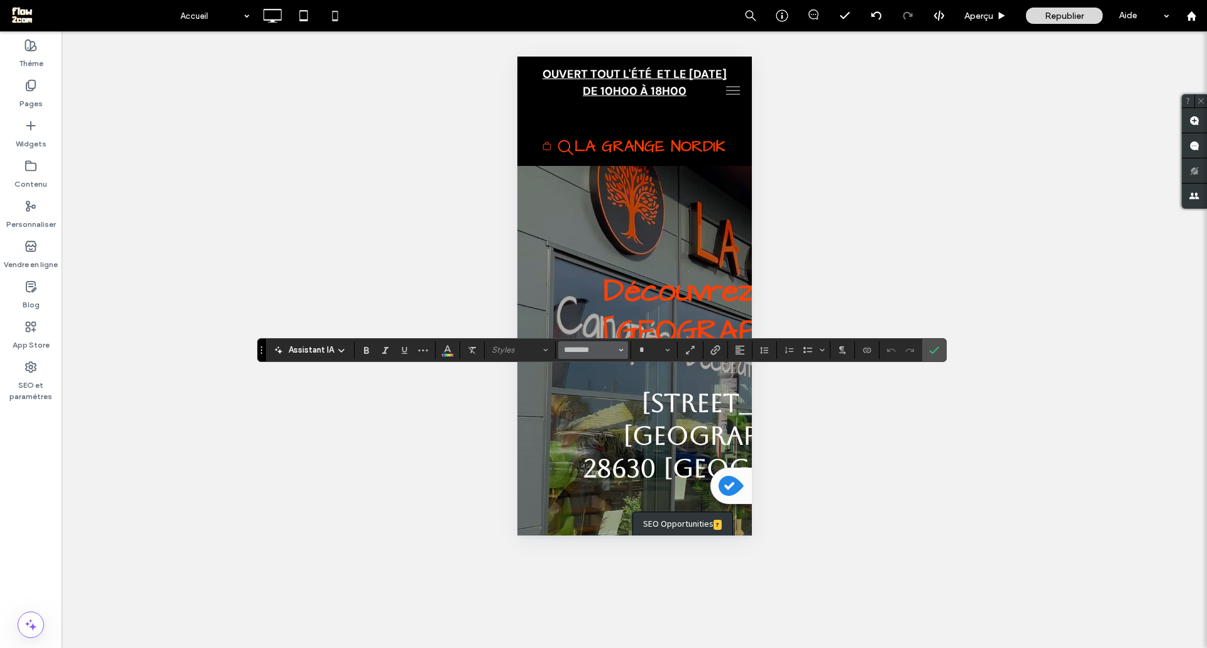
type input "**"
click at [933, 348] on icon "Confirmer" at bounding box center [934, 350] width 10 height 10
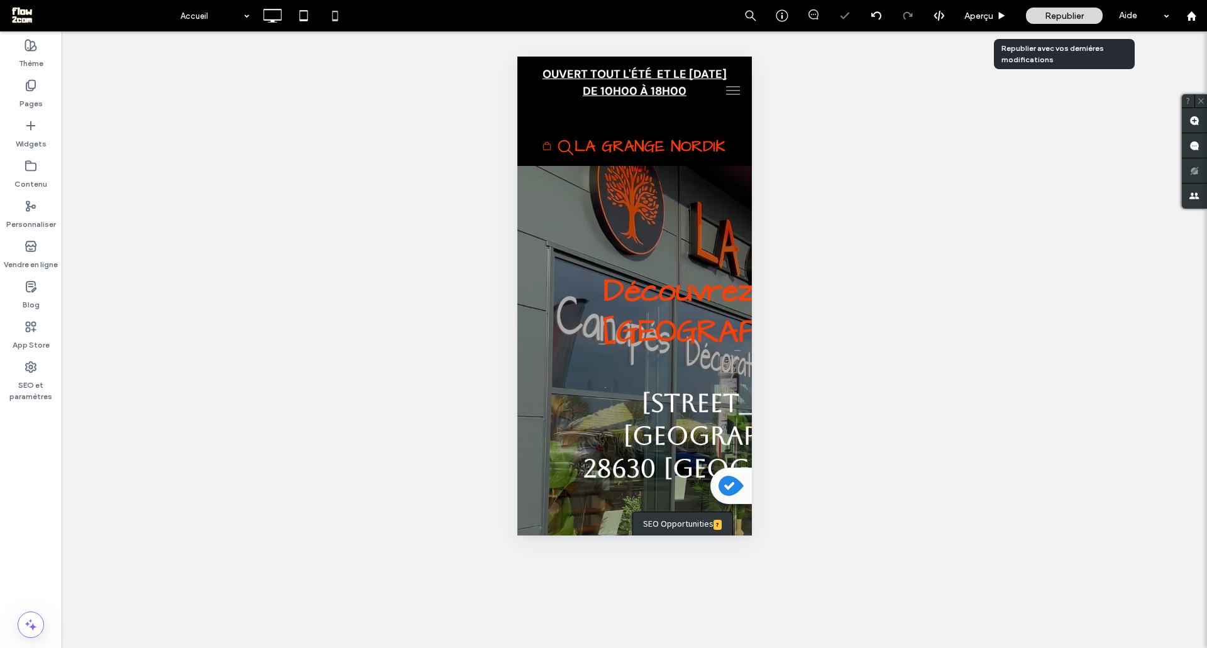
click at [1047, 19] on span "Republier" at bounding box center [1064, 16] width 39 height 11
